Goal: Entertainment & Leisure: Consume media (video, audio)

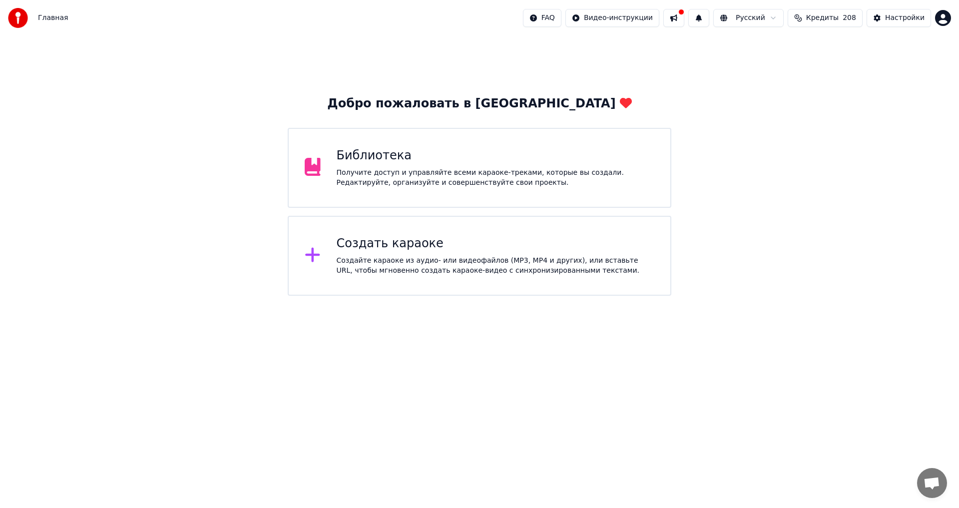
click at [412, 165] on div "Библиотека Получите доступ и управляйте всеми караоке-треками, которые вы созда…" at bounding box center [496, 168] width 318 height 40
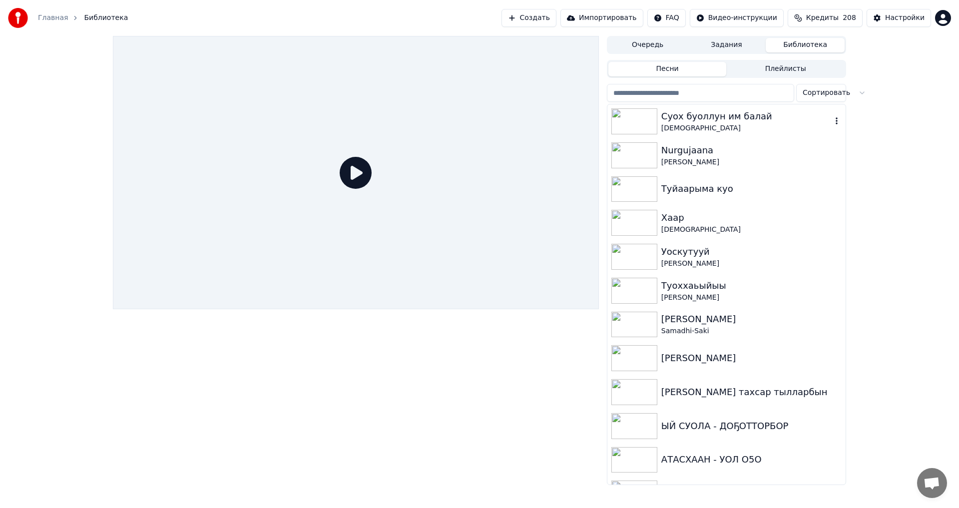
click at [697, 122] on div "Суох буоллун им балай" at bounding box center [746, 116] width 170 height 14
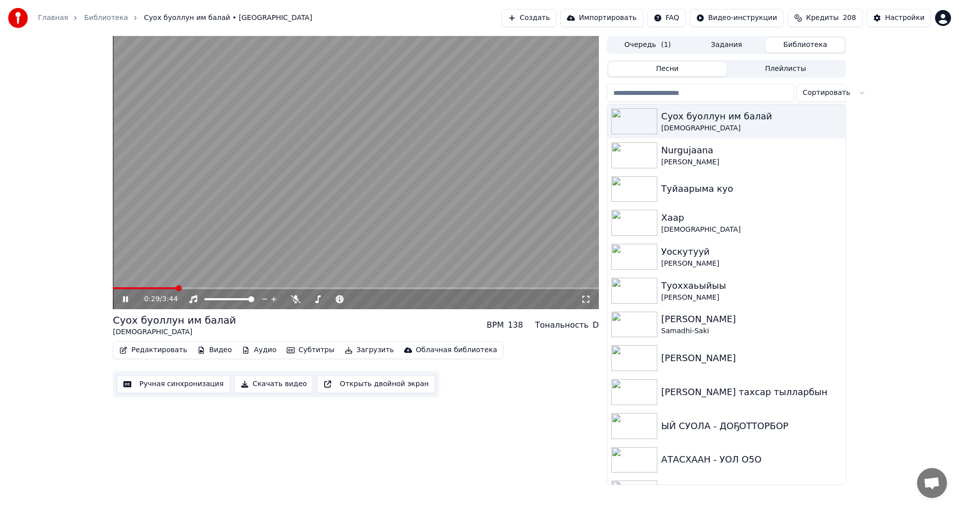
click at [121, 287] on video at bounding box center [356, 172] width 486 height 273
click at [117, 287] on video at bounding box center [356, 172] width 486 height 273
click at [118, 288] on div "0:35 / 3:44" at bounding box center [356, 298] width 486 height 22
click at [117, 288] on span at bounding box center [115, 288] width 4 height 2
click at [586, 299] on icon at bounding box center [586, 299] width 10 height 8
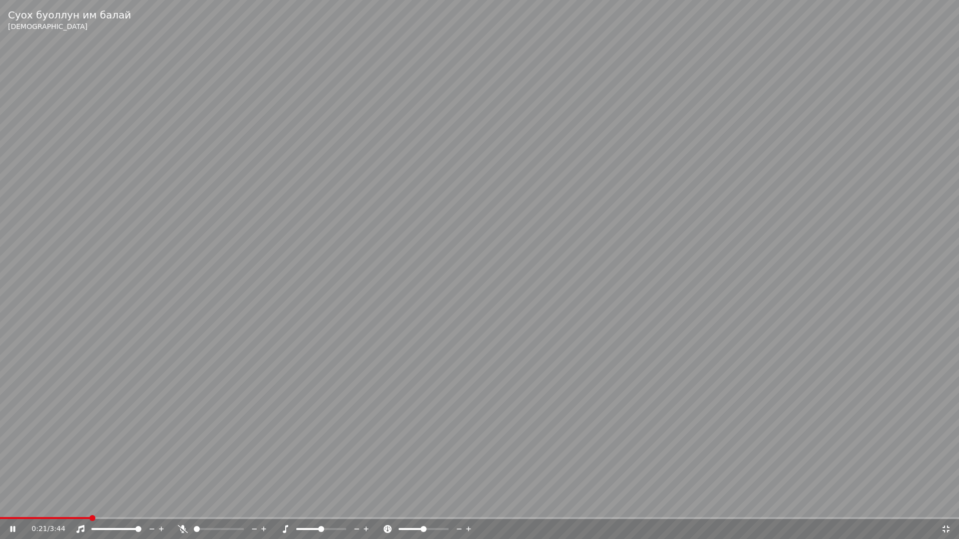
click at [422, 266] on video at bounding box center [479, 269] width 959 height 539
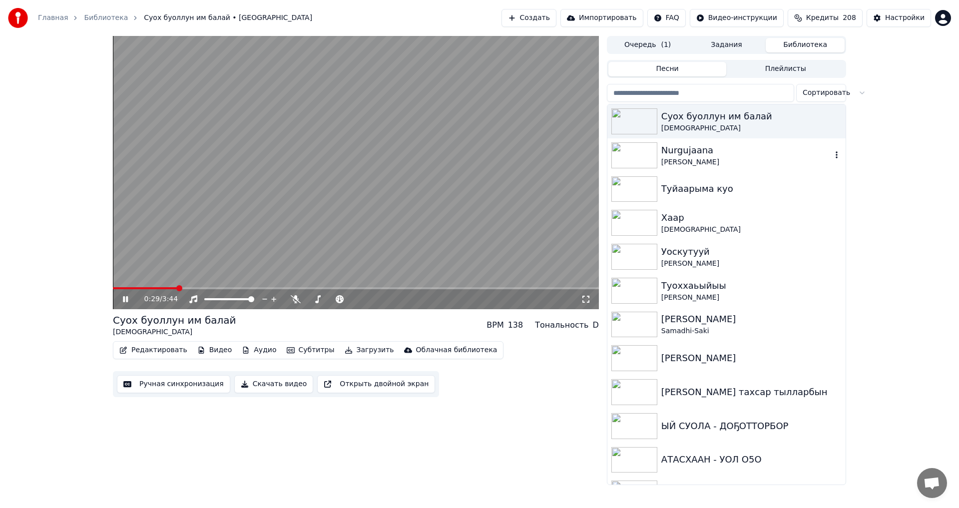
click at [678, 145] on div "Nurgujaana" at bounding box center [746, 150] width 170 height 14
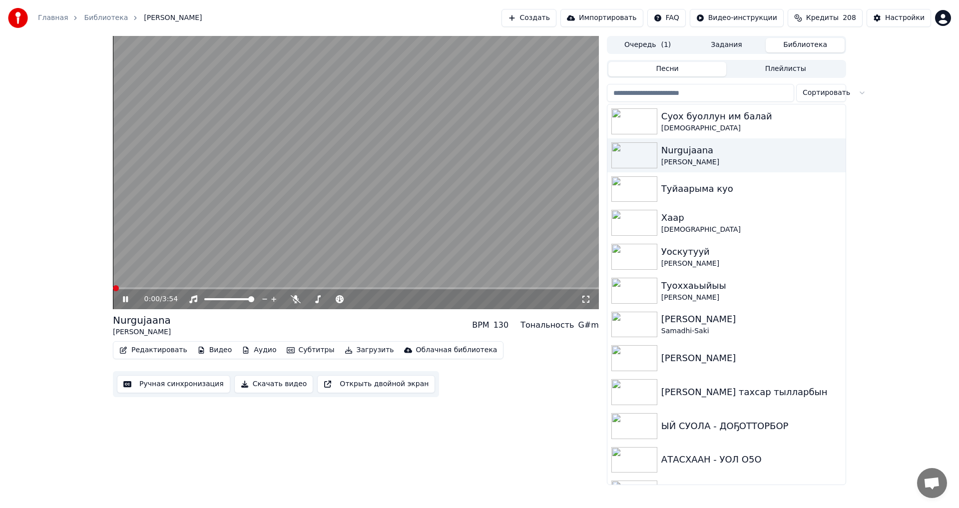
click at [581, 301] on icon at bounding box center [586, 299] width 10 height 8
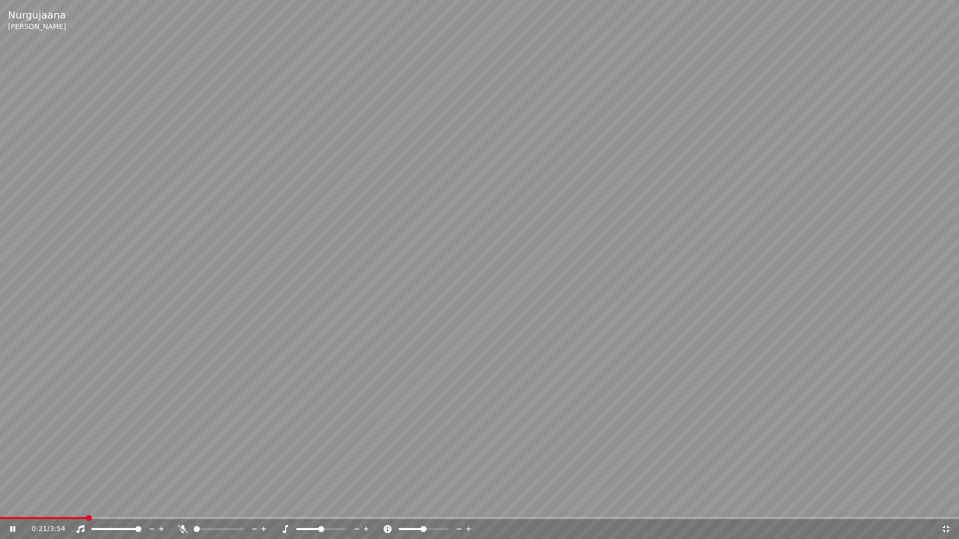
click at [422, 306] on video at bounding box center [479, 269] width 959 height 539
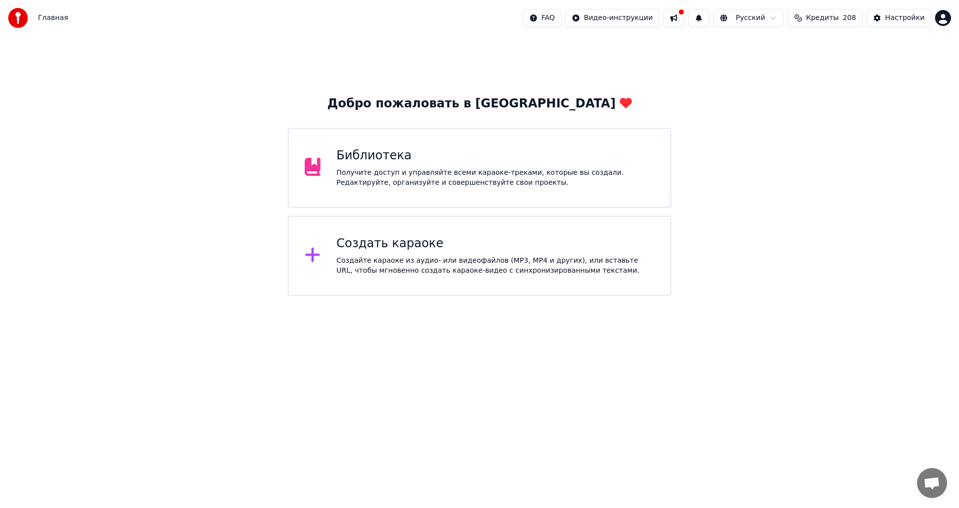
click at [408, 174] on div "Получите доступ и управляйте всеми караоке-треками, которые вы создали. Редакти…" at bounding box center [496, 178] width 318 height 20
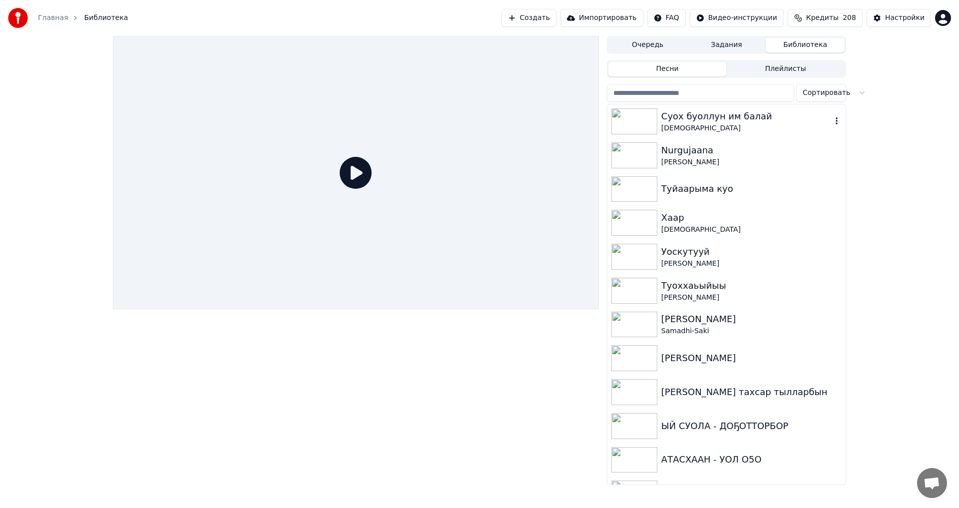
click at [695, 119] on div "Суох буоллун им балай" at bounding box center [746, 116] width 170 height 14
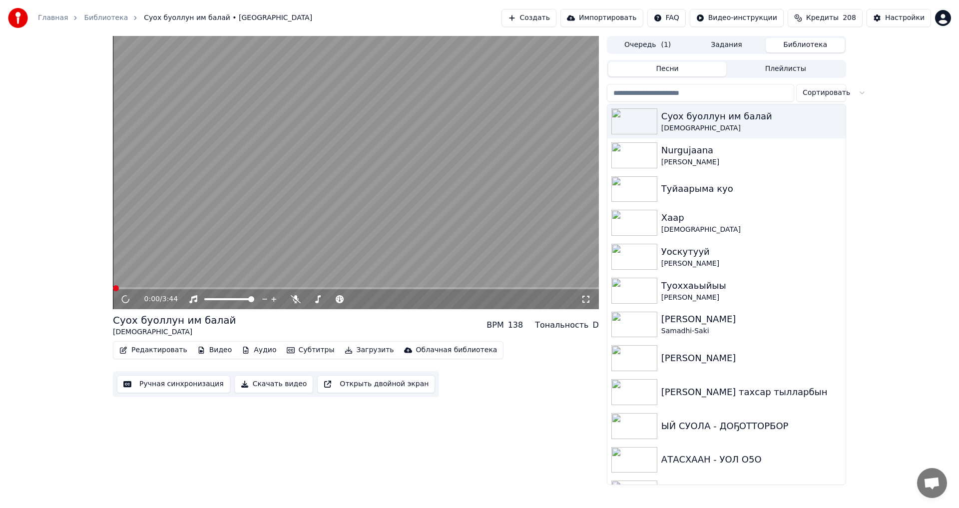
click at [587, 300] on icon at bounding box center [586, 299] width 10 height 8
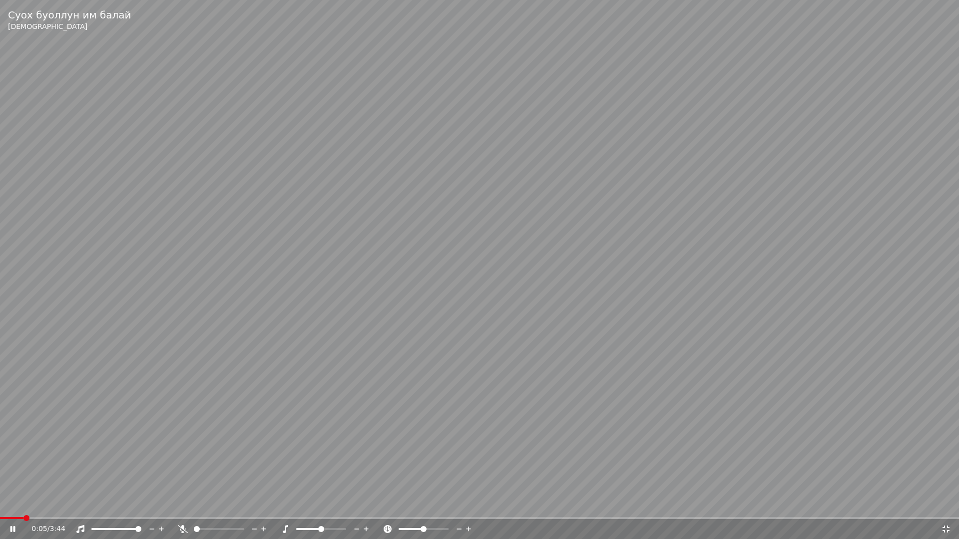
click at [220, 361] on video at bounding box center [479, 269] width 959 height 539
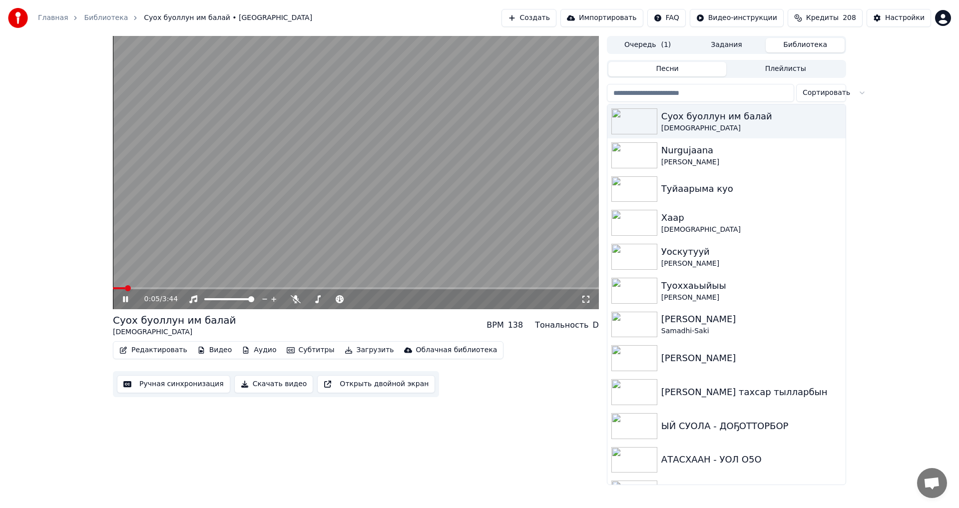
click at [118, 290] on div "0:05 / 3:44" at bounding box center [356, 299] width 486 height 20
click at [117, 288] on span at bounding box center [115, 288] width 4 height 2
click at [122, 300] on icon at bounding box center [132, 299] width 23 height 8
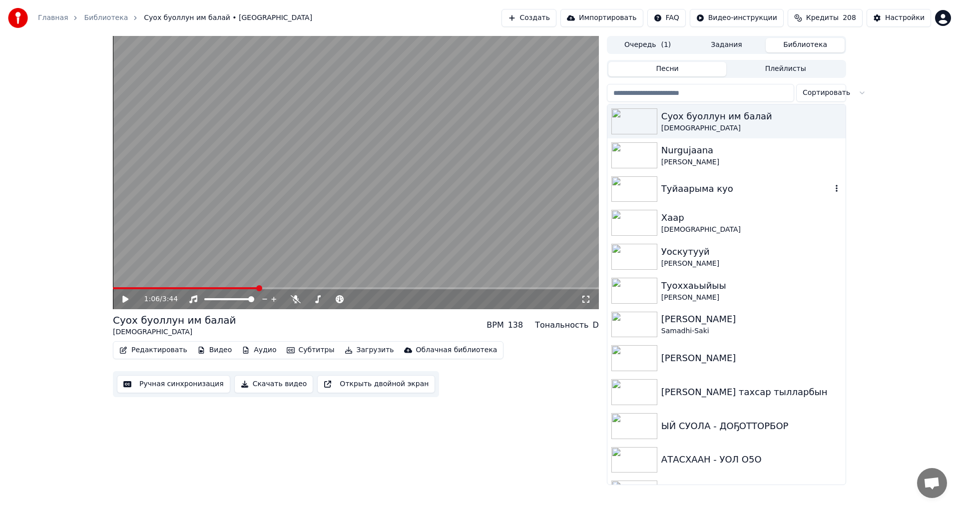
click at [660, 186] on div at bounding box center [636, 189] width 50 height 26
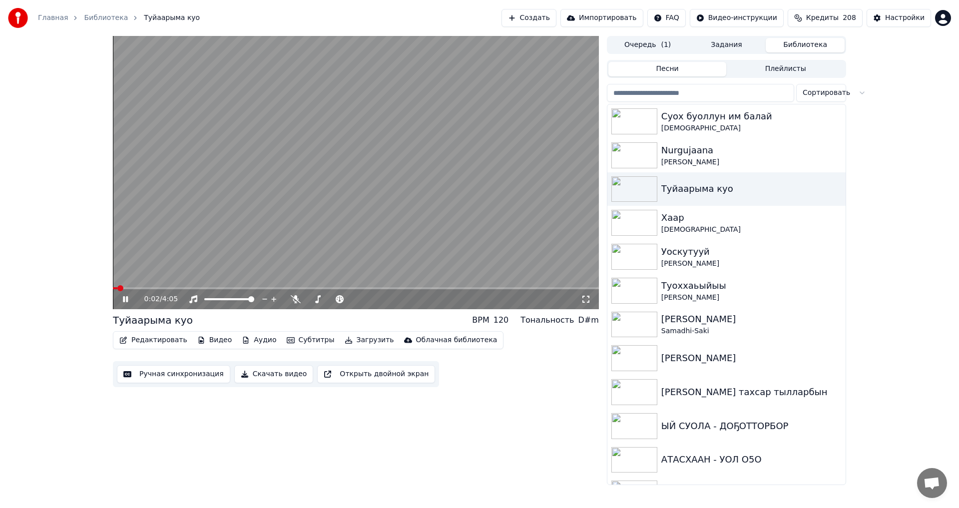
click at [135, 288] on span at bounding box center [356, 288] width 486 height 2
click at [154, 287] on span at bounding box center [356, 288] width 486 height 2
click at [186, 288] on span at bounding box center [356, 288] width 486 height 2
click at [216, 288] on span at bounding box center [356, 288] width 486 height 2
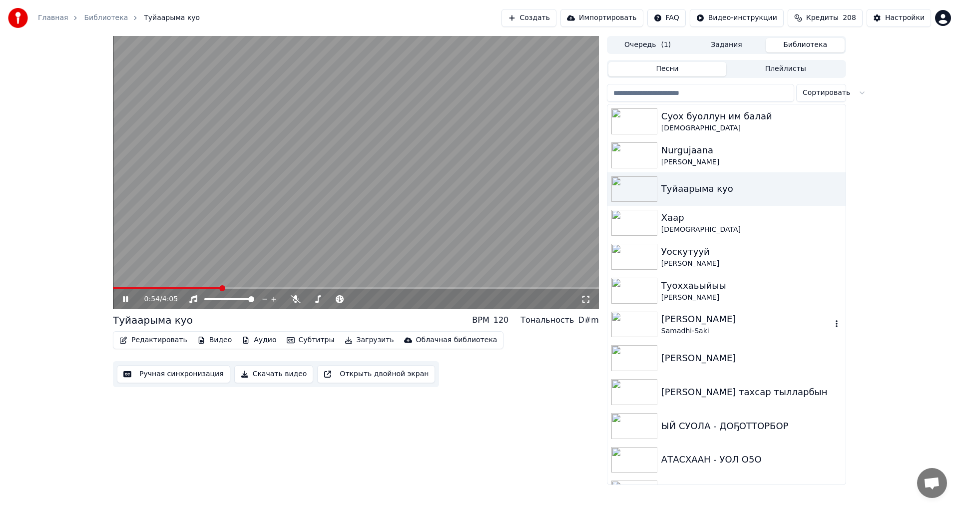
click at [642, 320] on img at bounding box center [634, 325] width 46 height 26
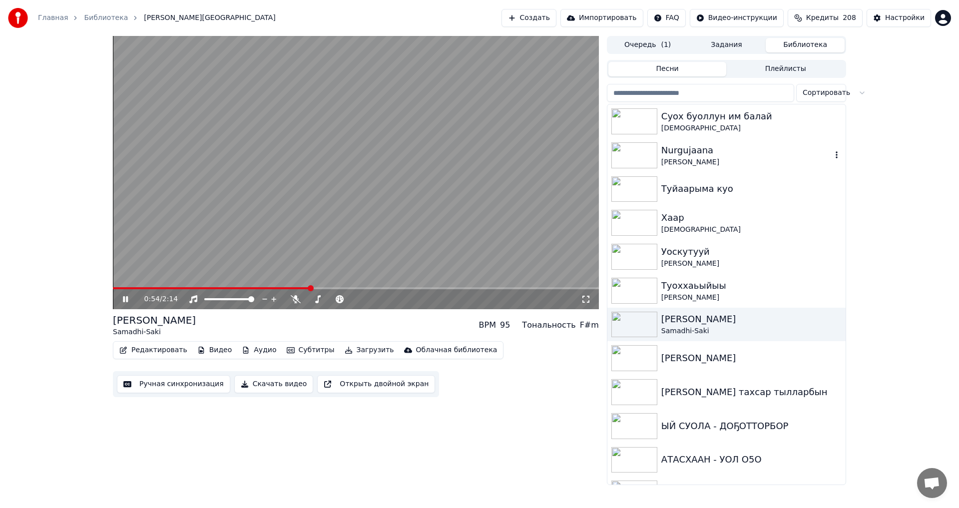
click at [669, 153] on div "Nurgujaana" at bounding box center [746, 150] width 170 height 14
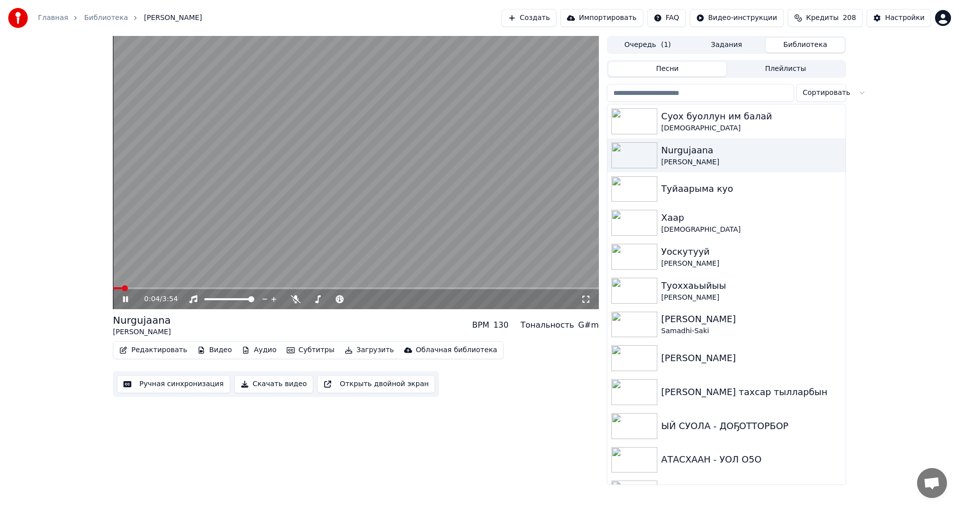
drag, startPoint x: 209, startPoint y: 185, endPoint x: 193, endPoint y: 223, distance: 41.2
click at [193, 223] on video at bounding box center [356, 172] width 486 height 273
click at [125, 305] on div "0:04 / 3:54" at bounding box center [356, 299] width 486 height 20
click at [126, 297] on icon at bounding box center [132, 299] width 23 height 8
click at [284, 218] on video at bounding box center [356, 172] width 486 height 273
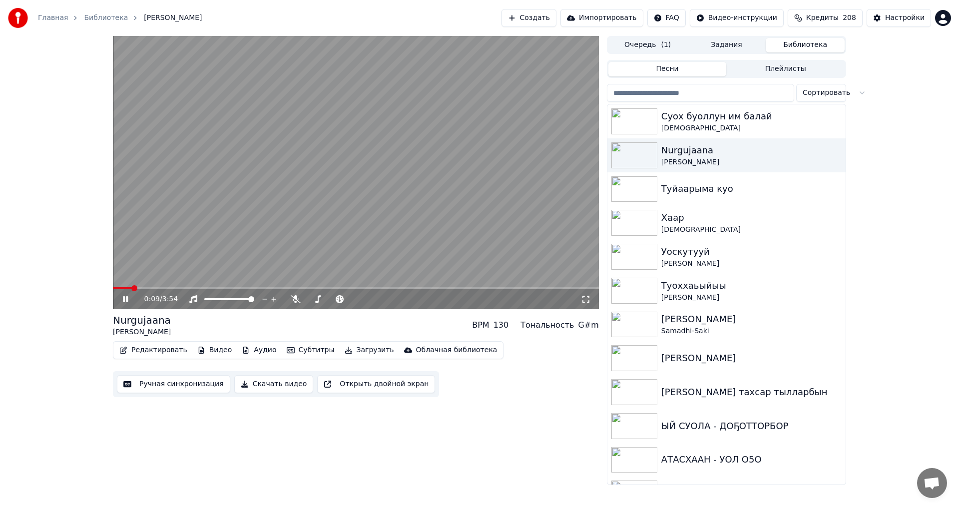
click at [284, 218] on video at bounding box center [356, 172] width 486 height 273
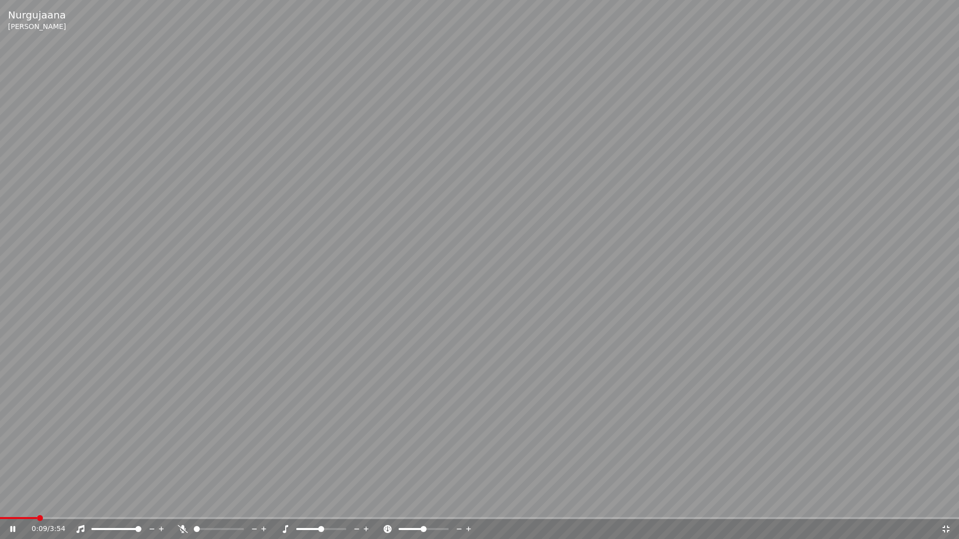
click at [284, 230] on video at bounding box center [479, 269] width 959 height 539
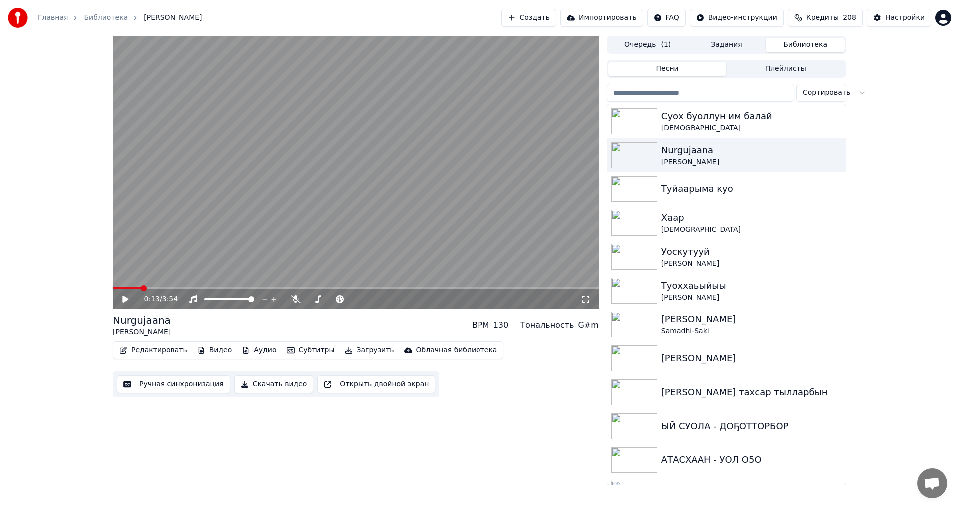
click at [284, 218] on video at bounding box center [356, 172] width 486 height 273
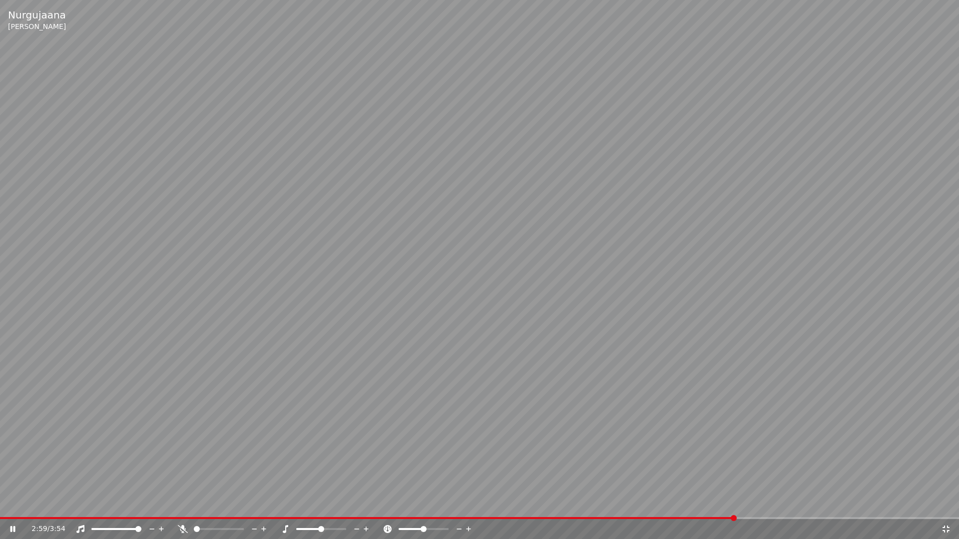
click at [335, 322] on video at bounding box center [479, 269] width 959 height 539
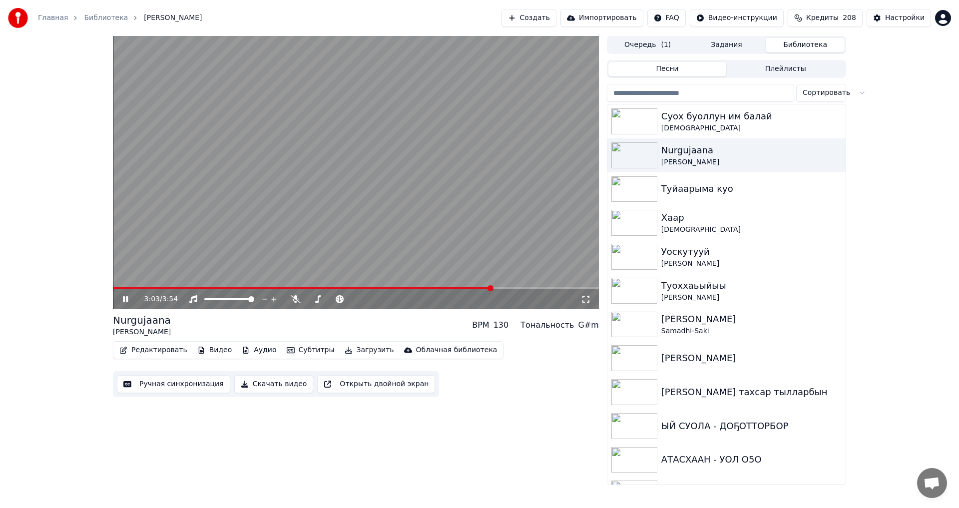
click at [113, 288] on span at bounding box center [303, 288] width 380 height 2
click at [282, 150] on video at bounding box center [356, 172] width 486 height 273
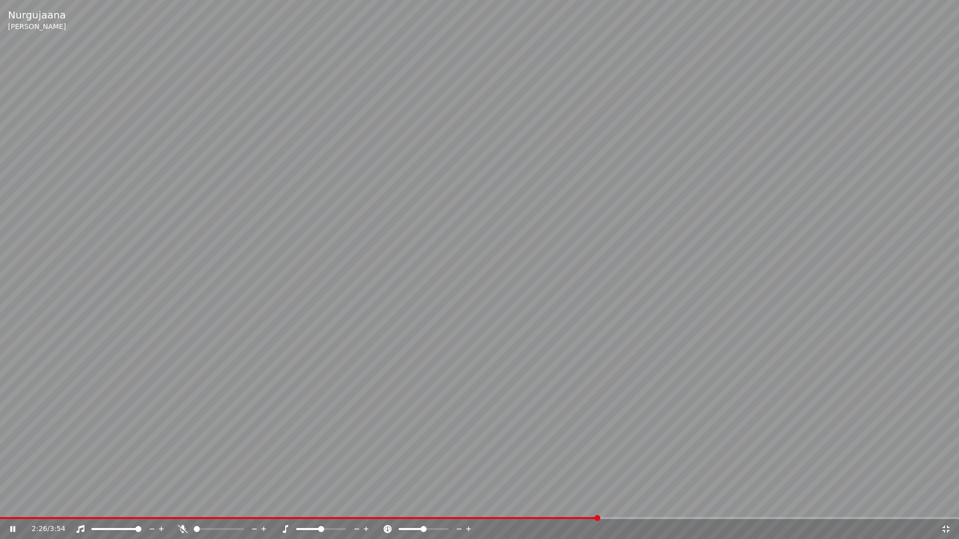
click at [440, 266] on video at bounding box center [479, 269] width 959 height 539
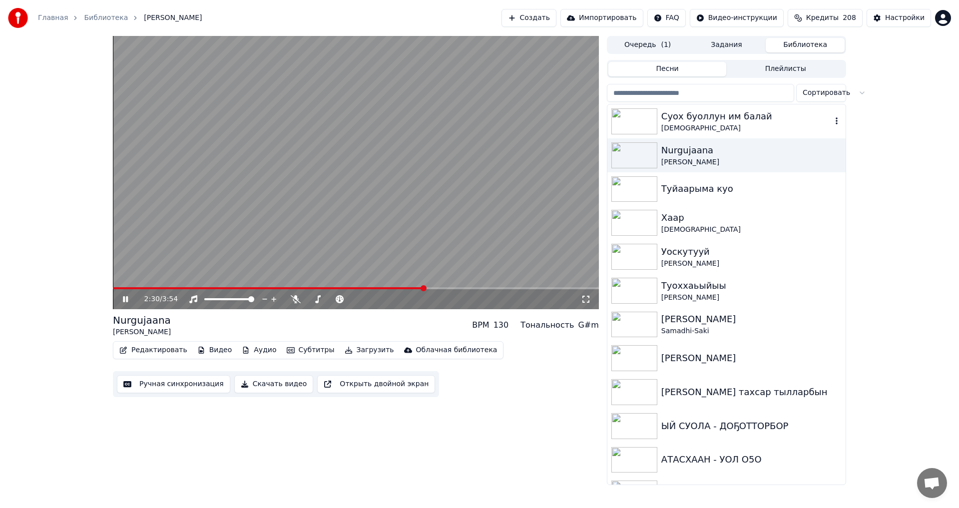
drag, startPoint x: 698, startPoint y: 108, endPoint x: 693, endPoint y: 115, distance: 8.2
click at [693, 115] on div "Суох буоллун им балай Дапсы" at bounding box center [726, 121] width 238 height 34
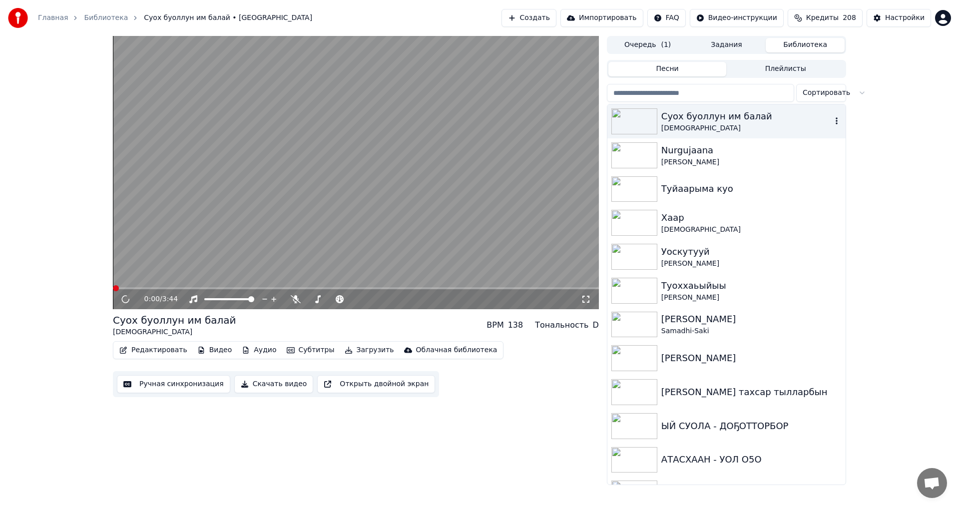
click at [693, 115] on div "Суох буоллун им балай" at bounding box center [746, 116] width 170 height 14
click at [589, 296] on icon at bounding box center [585, 299] width 7 height 7
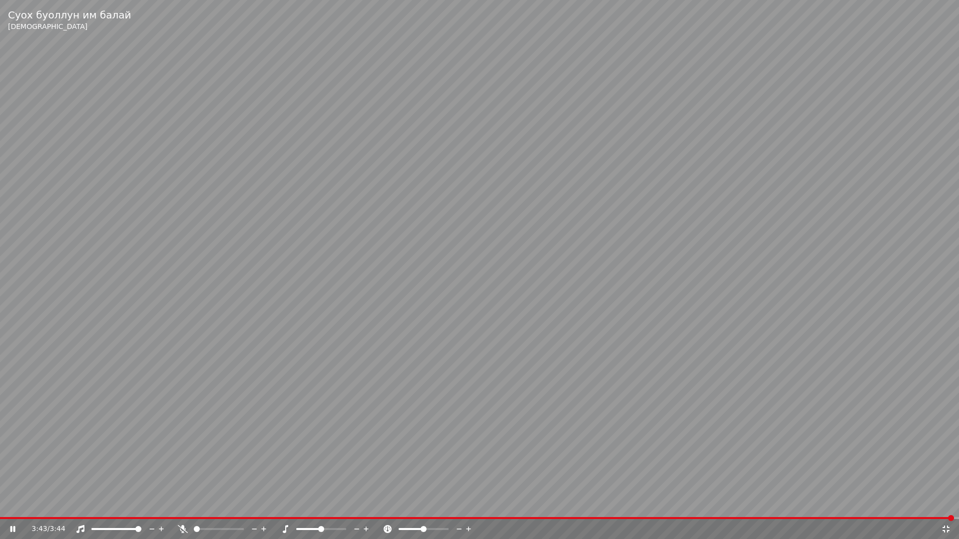
click at [447, 327] on video at bounding box center [479, 269] width 959 height 539
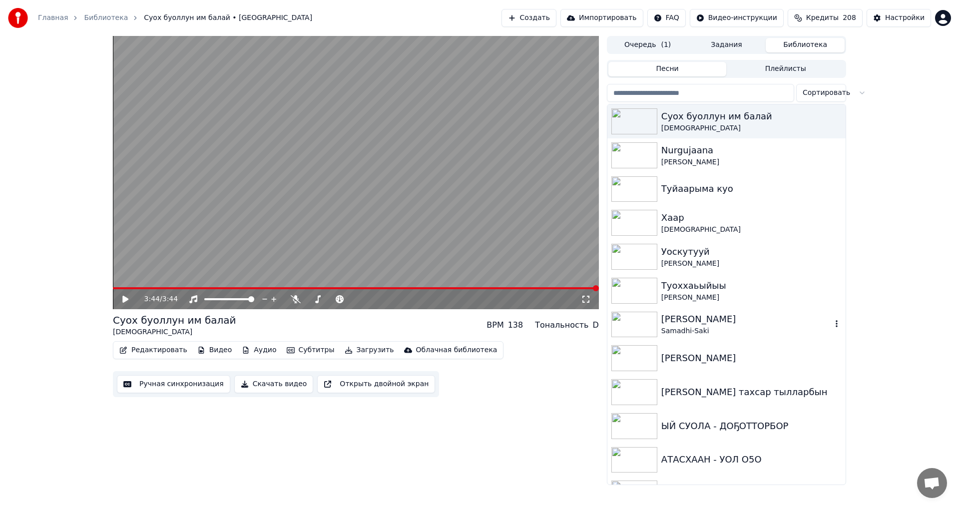
click at [670, 323] on div "[PERSON_NAME]" at bounding box center [746, 319] width 170 height 14
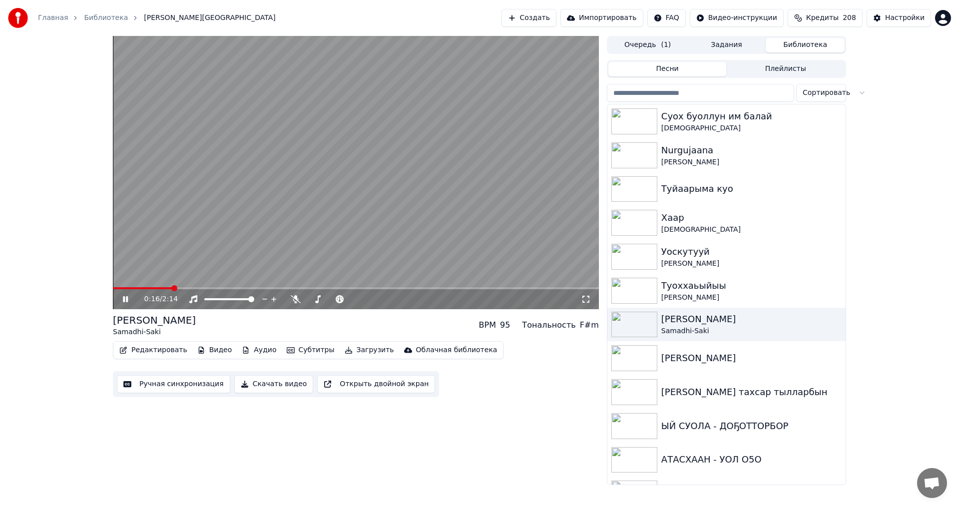
click at [589, 297] on icon at bounding box center [585, 299] width 7 height 7
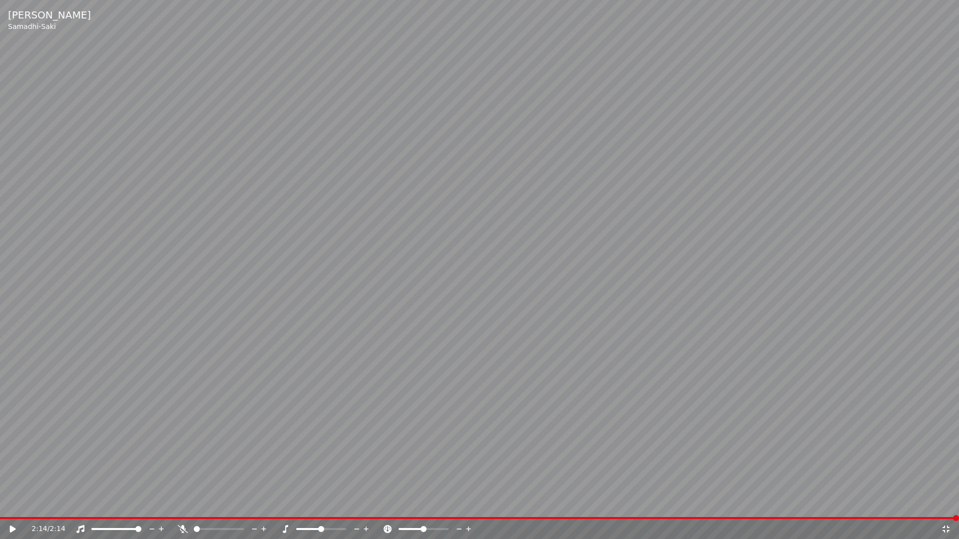
click at [465, 378] on video at bounding box center [479, 269] width 959 height 539
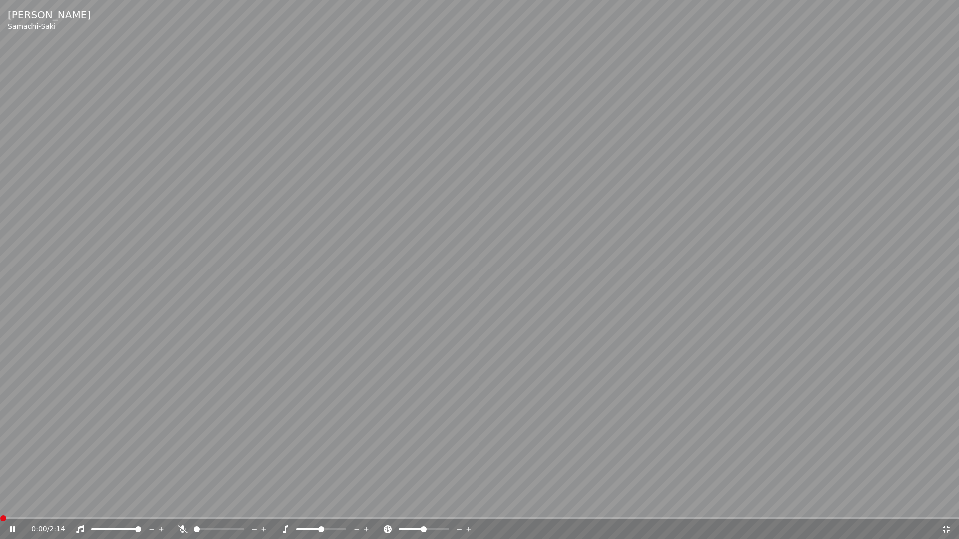
click at [465, 378] on video at bounding box center [479, 269] width 959 height 539
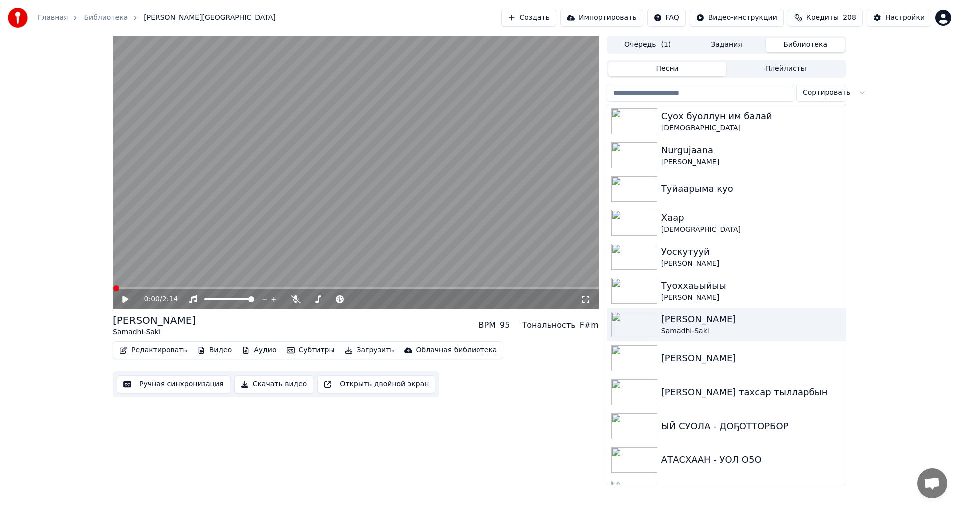
click at [429, 198] on video at bounding box center [356, 172] width 486 height 273
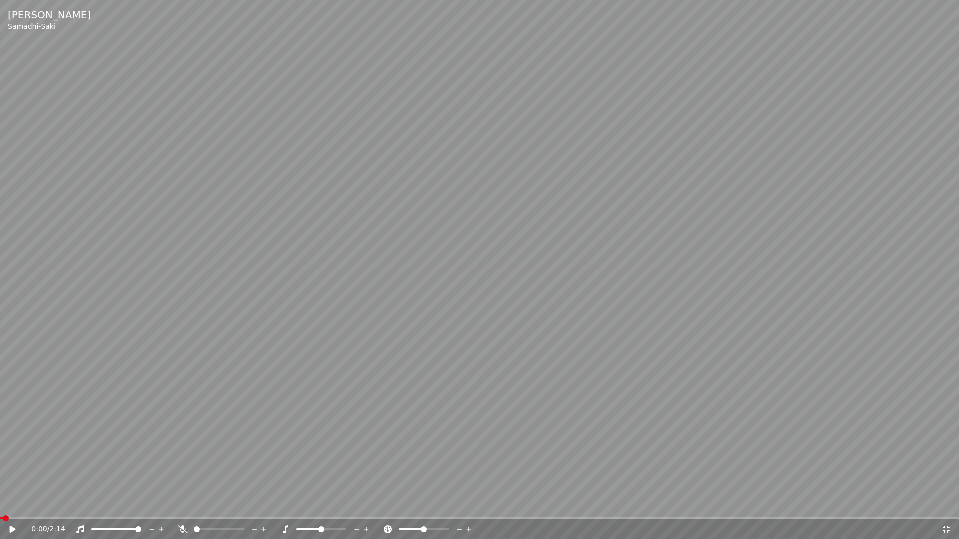
click at [616, 369] on video at bounding box center [479, 269] width 959 height 539
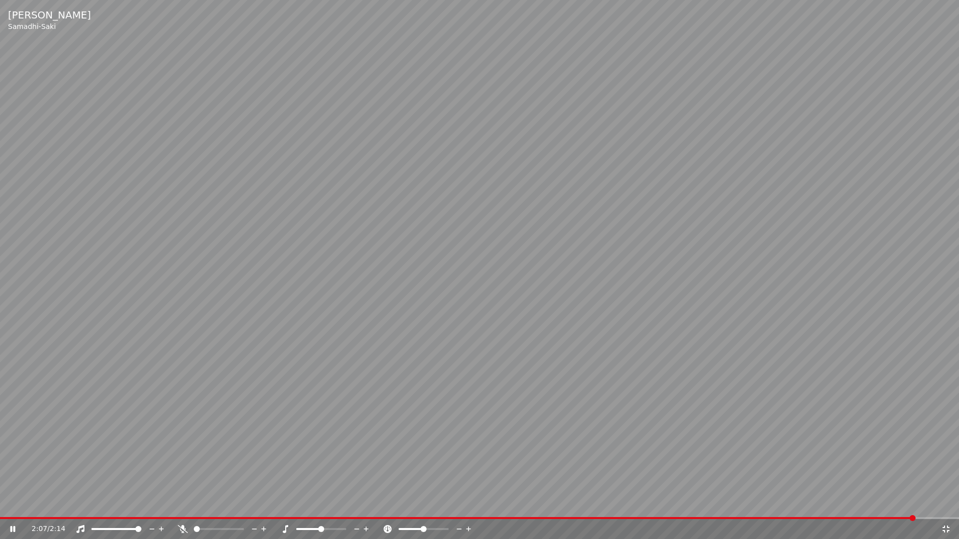
click at [528, 278] on video at bounding box center [479, 269] width 959 height 539
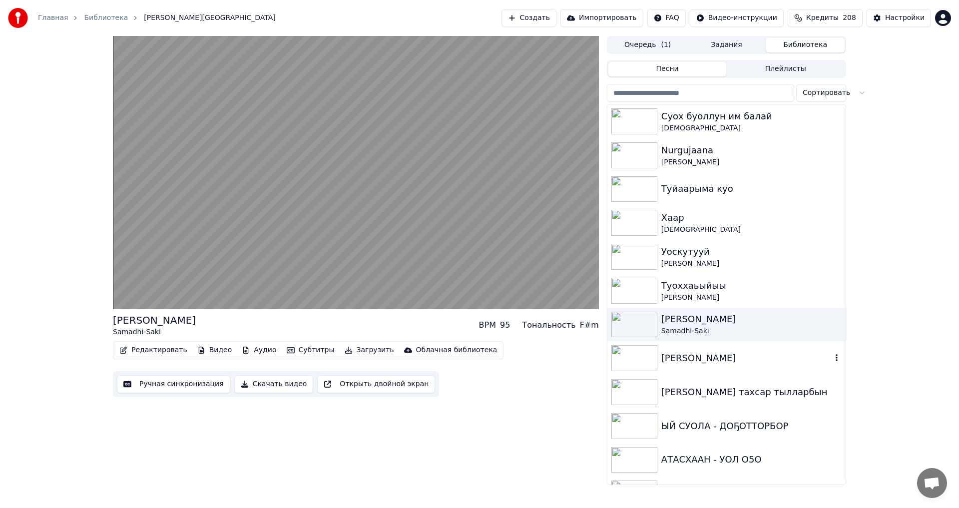
click at [641, 360] on img at bounding box center [634, 358] width 46 height 26
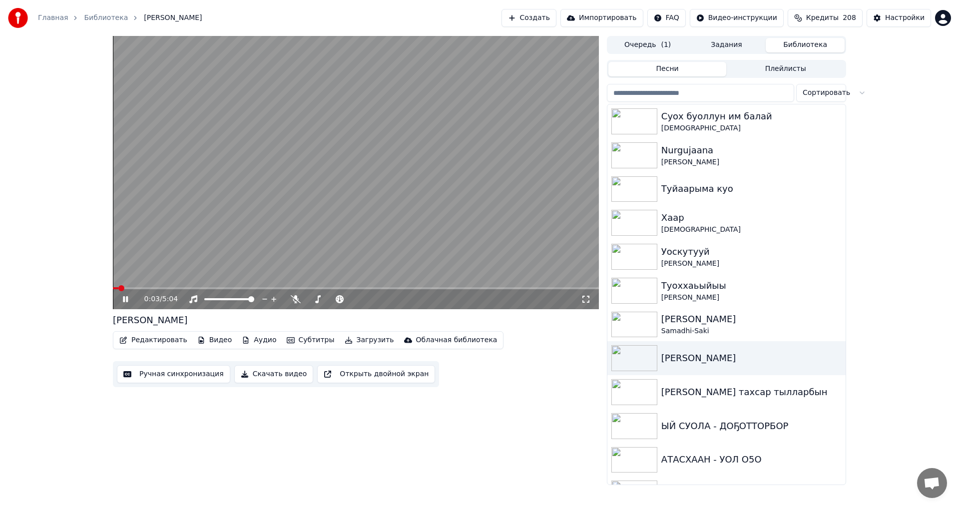
click at [583, 297] on icon at bounding box center [586, 299] width 10 height 8
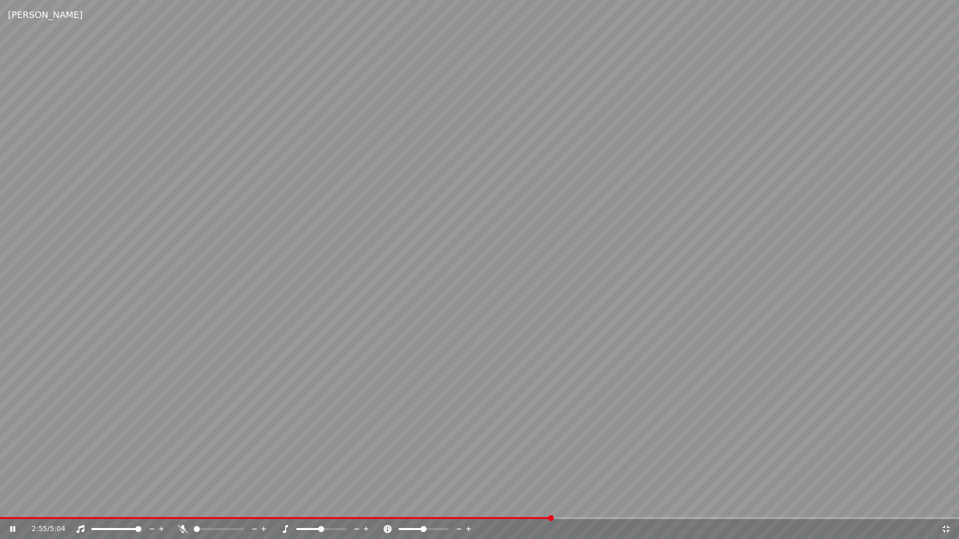
click at [493, 204] on video at bounding box center [479, 269] width 959 height 539
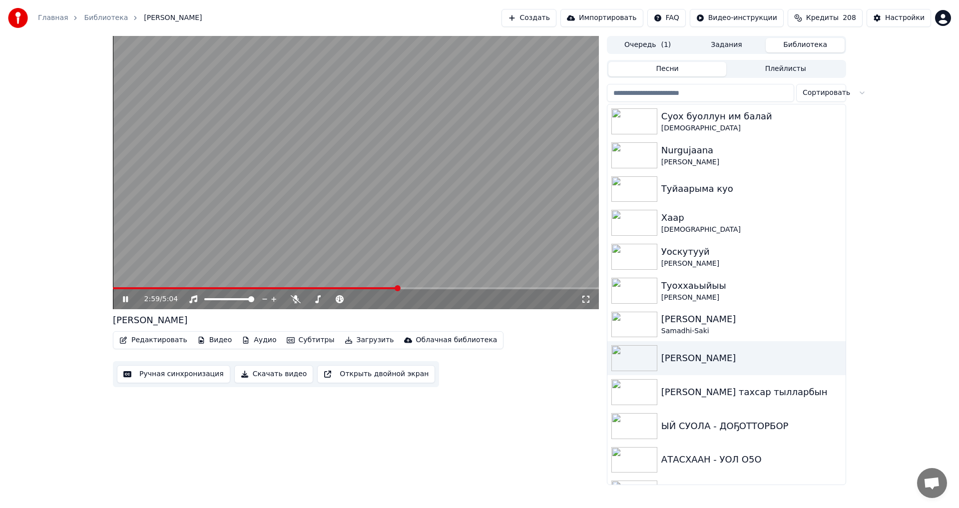
click at [128, 297] on icon at bounding box center [132, 299] width 23 height 8
click at [689, 469] on div "АТАСХААН - УОЛ О5О" at bounding box center [726, 460] width 238 height 34
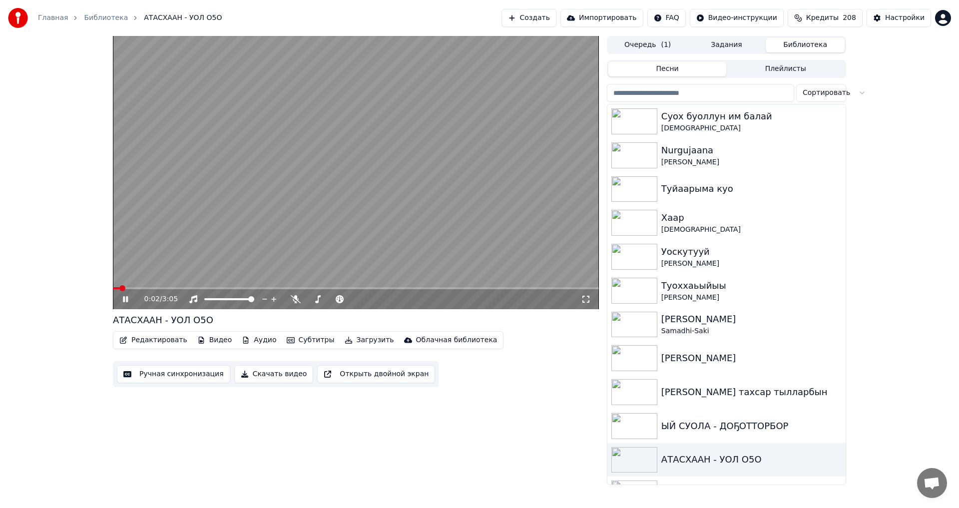
click at [587, 300] on icon at bounding box center [586, 299] width 10 height 8
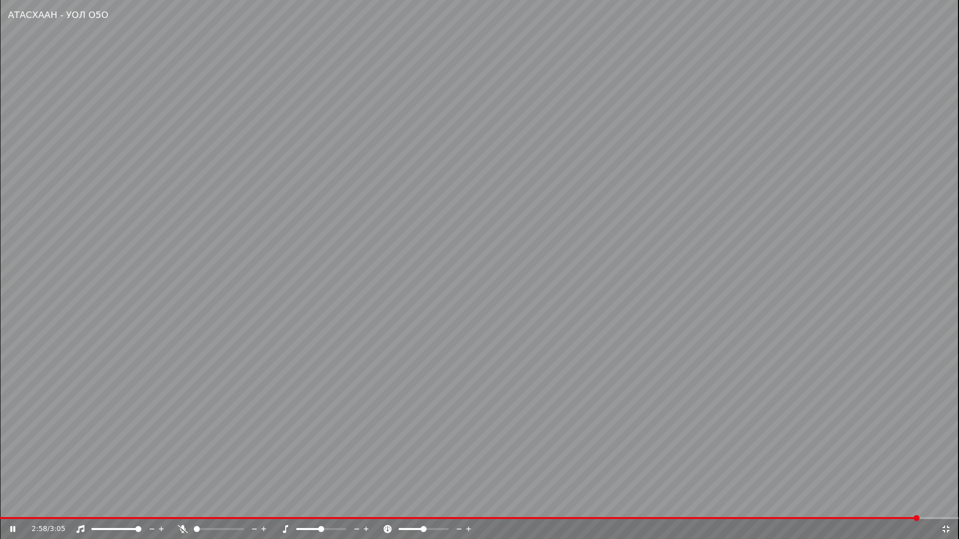
click at [505, 185] on video at bounding box center [479, 269] width 959 height 539
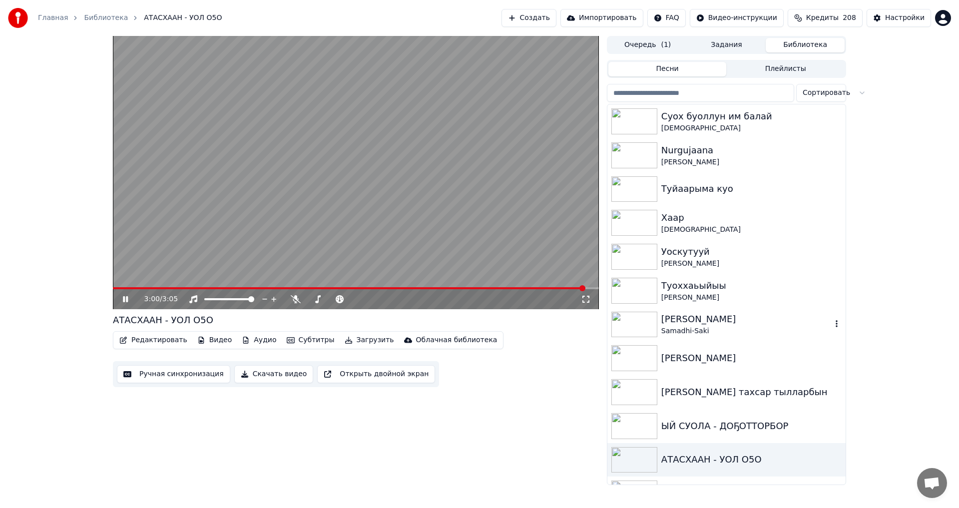
click at [642, 323] on img at bounding box center [634, 325] width 46 height 26
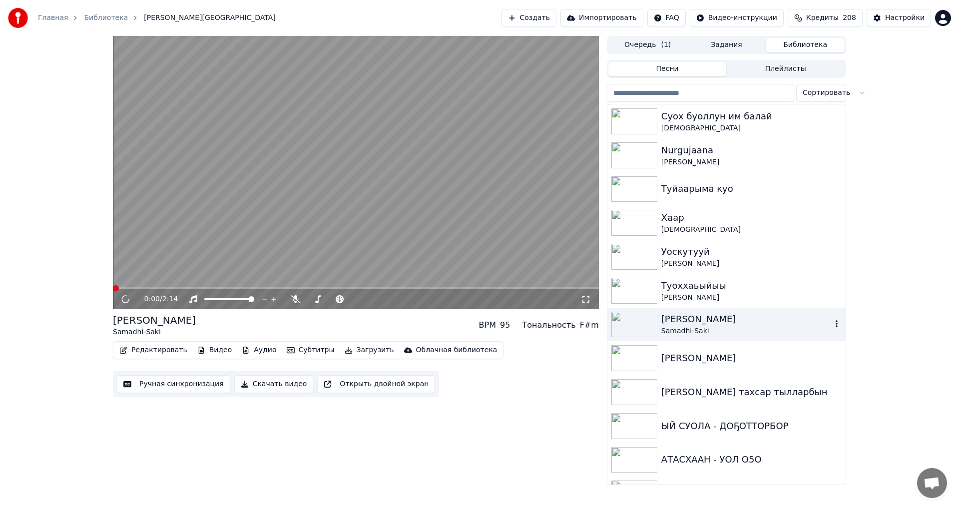
click at [642, 323] on img at bounding box center [634, 325] width 46 height 26
click at [587, 300] on icon at bounding box center [586, 299] width 10 height 8
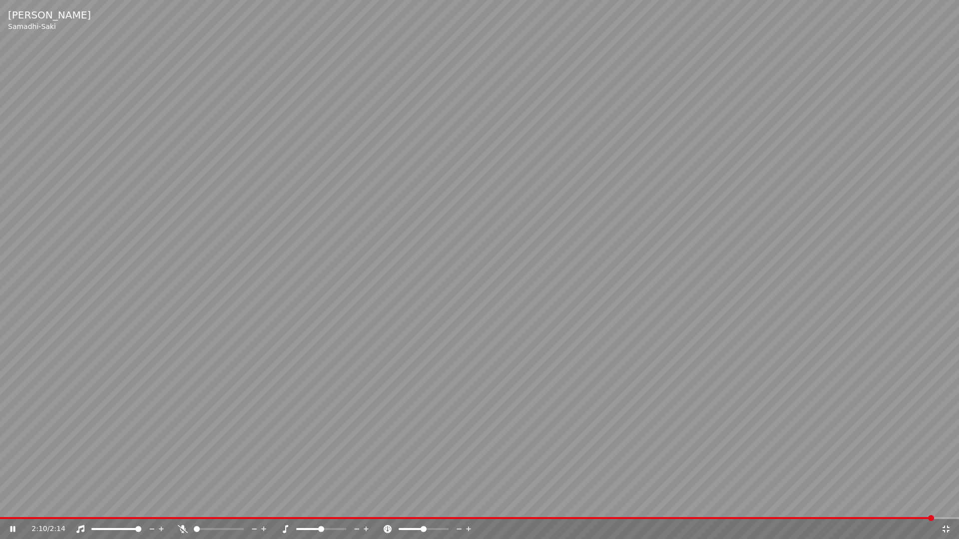
click at [542, 303] on video at bounding box center [479, 269] width 959 height 539
